Goal: Information Seeking & Learning: Learn about a topic

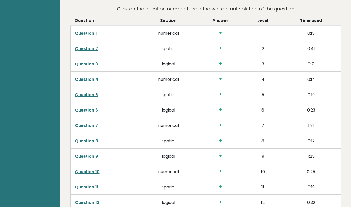
scroll to position [783, 0]
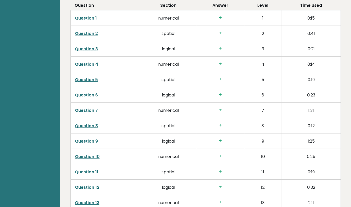
click at [88, 15] on link "Question 1" at bounding box center [86, 18] width 22 height 6
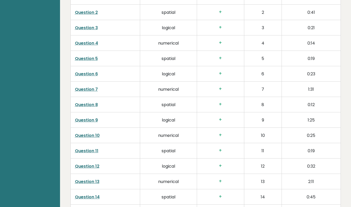
scroll to position [809, 0]
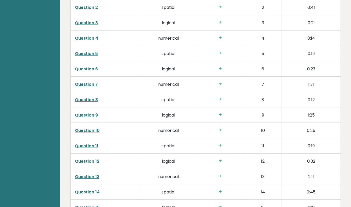
click at [93, 128] on link "Question 10" at bounding box center [87, 131] width 25 height 6
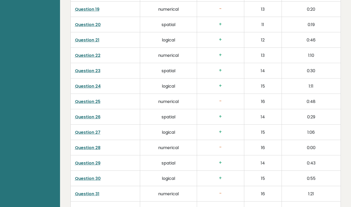
scroll to position [1123, 0]
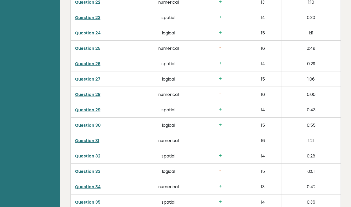
click at [93, 184] on link "Question 34" at bounding box center [88, 187] width 26 height 6
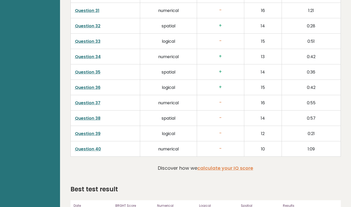
scroll to position [1253, 0]
click at [96, 146] on link "Question 40" at bounding box center [88, 149] width 26 height 6
click at [96, 115] on link "Question 38" at bounding box center [88, 118] width 26 height 6
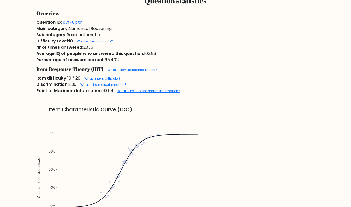
scroll to position [392, 0]
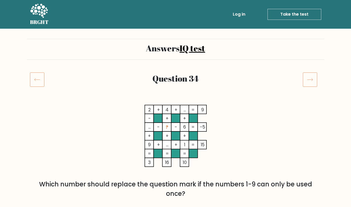
scroll to position [131, 0]
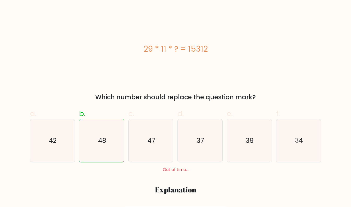
scroll to position [104, 0]
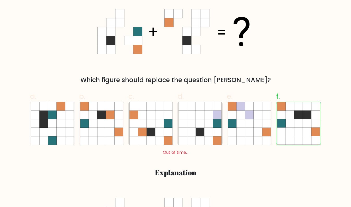
scroll to position [235, 0]
